Goal: Use online tool/utility: Utilize a website feature to perform a specific function

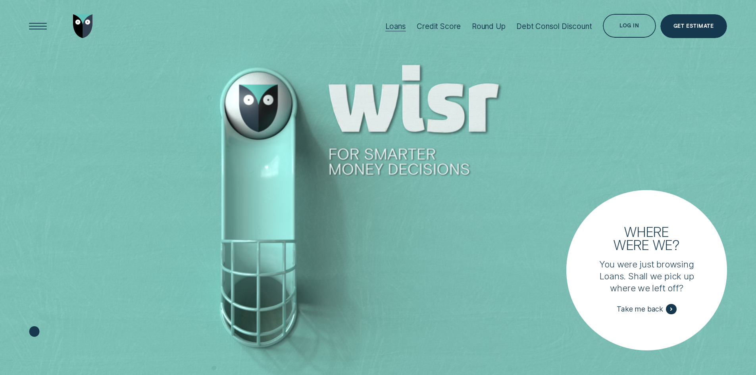
click at [393, 23] on div "Loans" at bounding box center [395, 26] width 21 height 9
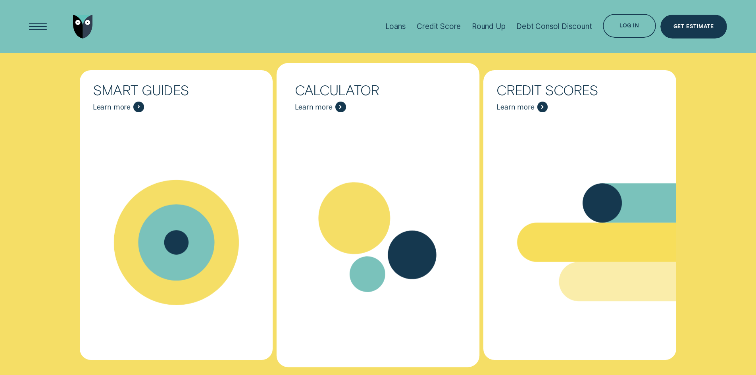
scroll to position [3292, 0]
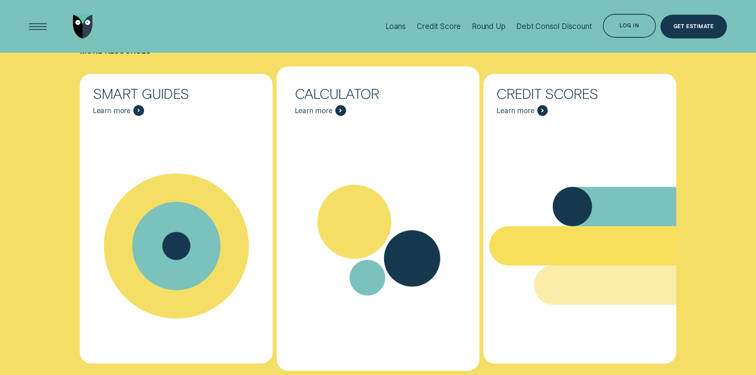
click at [332, 106] on span "Learn more" at bounding box center [320, 110] width 51 height 11
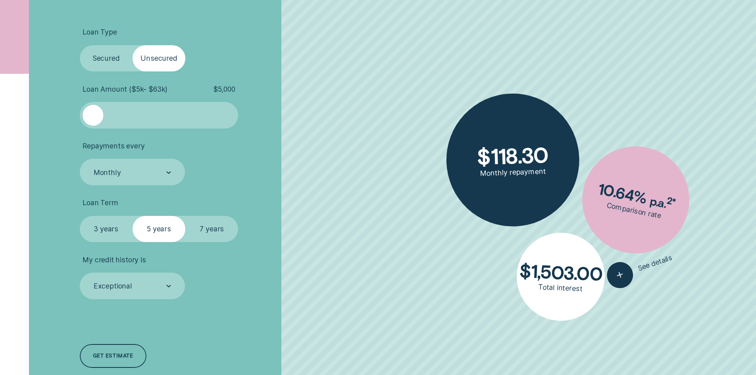
scroll to position [198, 0]
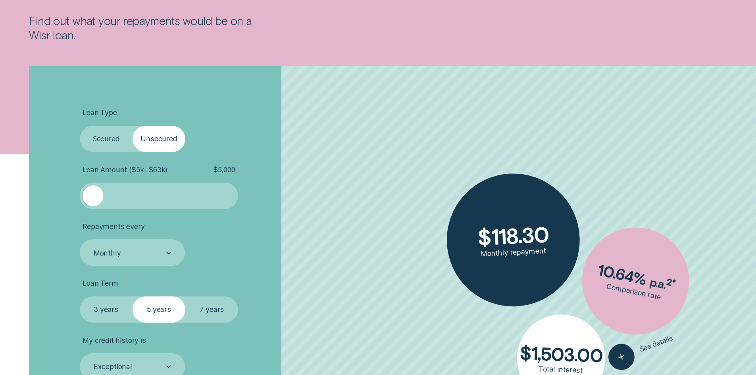
click at [98, 137] on label "Secured" at bounding box center [106, 139] width 53 height 27
click at [80, 126] on input "Secured" at bounding box center [80, 126] width 0 height 0
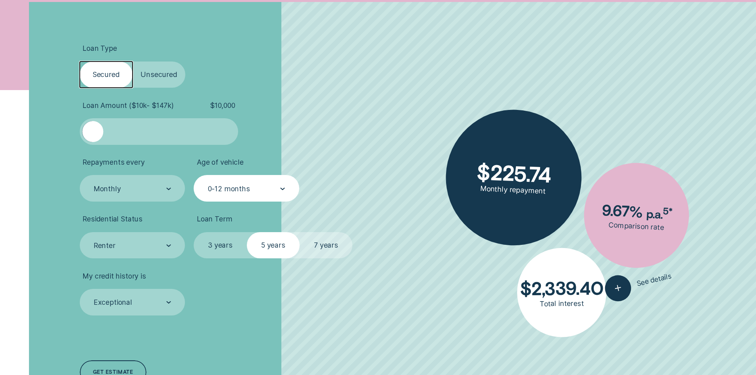
scroll to position [278, 0]
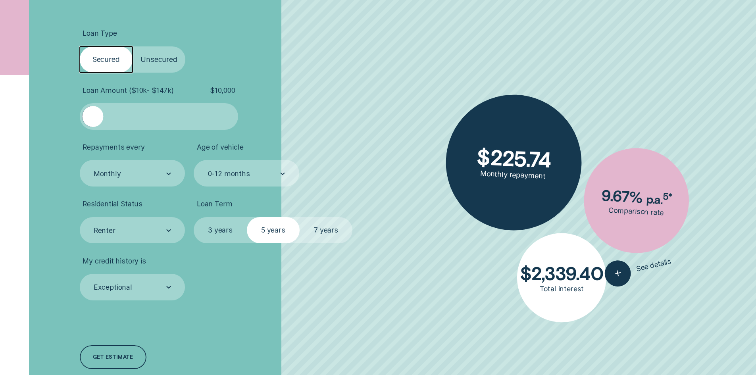
click at [217, 226] on label "3 years" at bounding box center [220, 230] width 53 height 27
click at [194, 217] on input "3 years" at bounding box center [194, 217] width 0 height 0
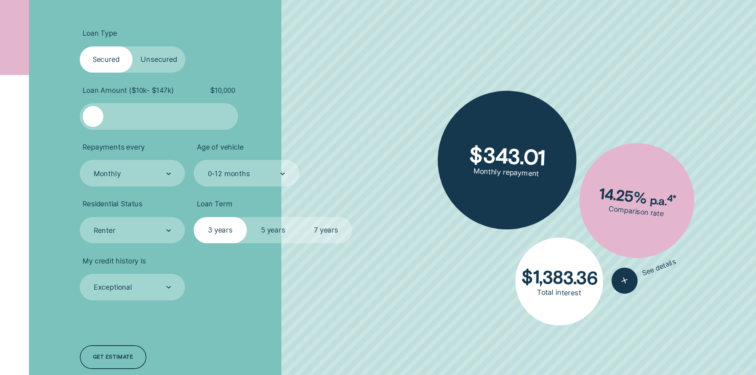
click at [322, 233] on label "7 years" at bounding box center [325, 230] width 53 height 27
click at [299, 217] on input "7 years" at bounding box center [299, 217] width 0 height 0
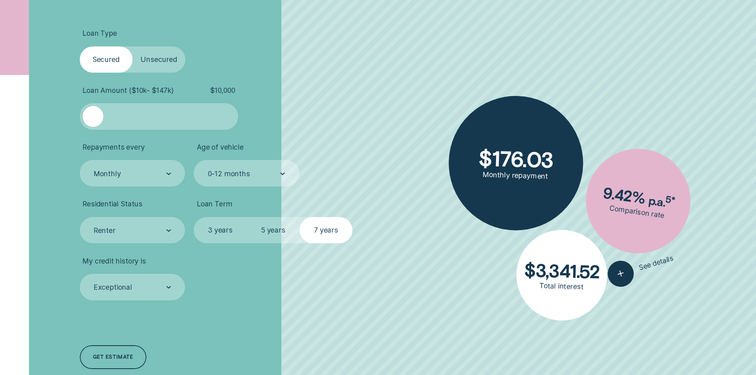
click at [162, 62] on label "Unsecured" at bounding box center [158, 59] width 53 height 27
click at [132, 46] on input "Unsecured" at bounding box center [132, 46] width 0 height 0
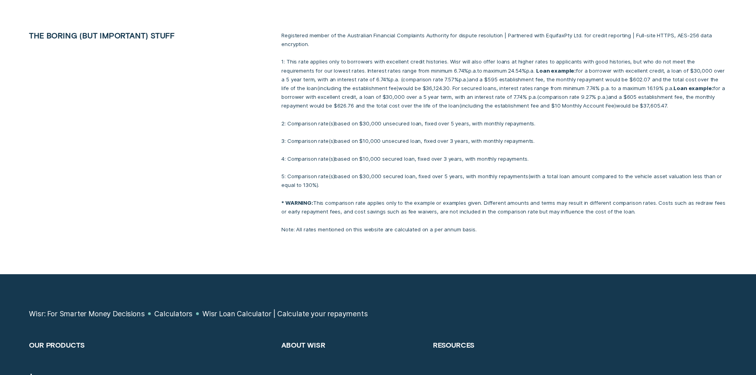
scroll to position [833, 0]
